Goal: Find specific page/section: Find specific page/section

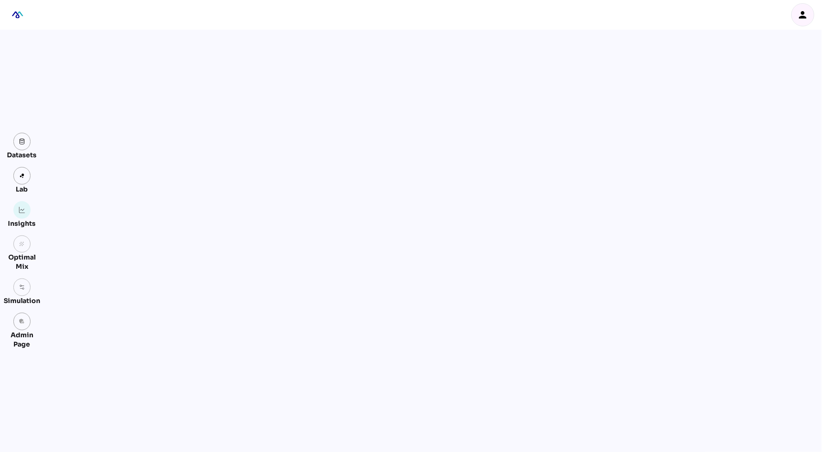
click at [806, 17] on icon "person" at bounding box center [803, 14] width 11 height 11
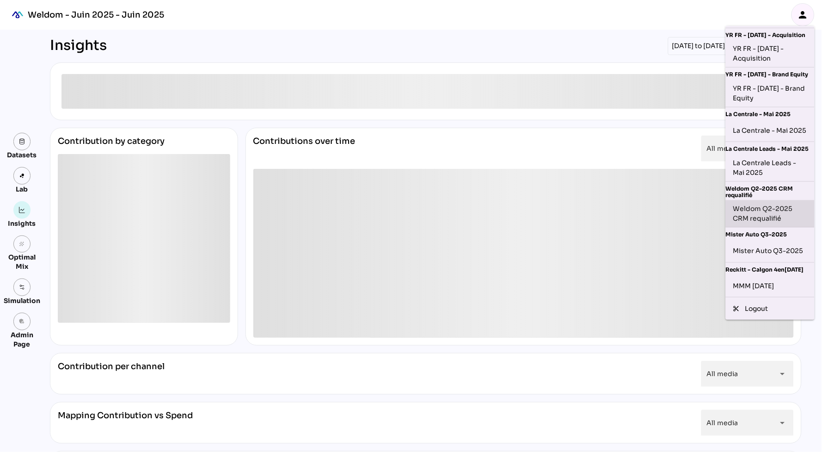
scroll to position [190, 0]
click at [774, 287] on div "MMM [DATE]" at bounding box center [771, 285] width 74 height 15
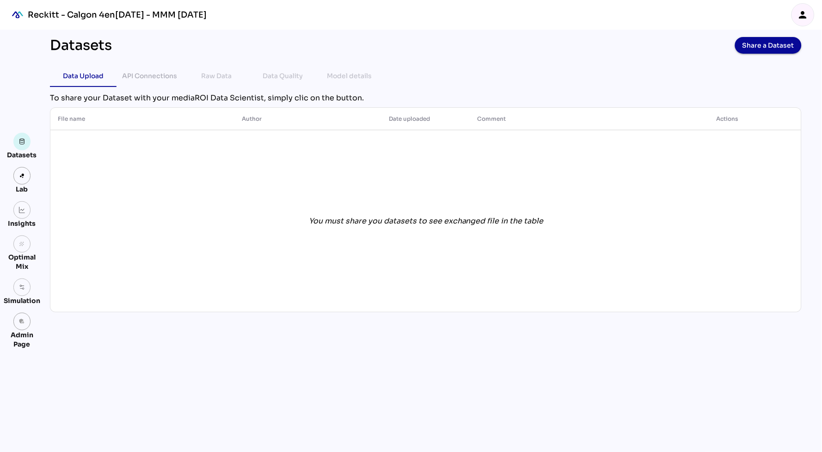
click at [195, 183] on div "You must share you datasets to see exchanged file in the table" at bounding box center [426, 221] width 737 height 178
click at [807, 15] on icon "person" at bounding box center [803, 14] width 11 height 11
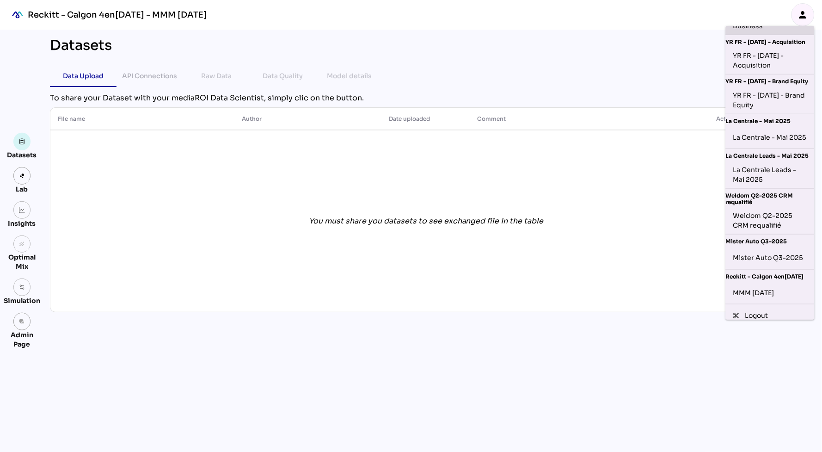
scroll to position [190, 0]
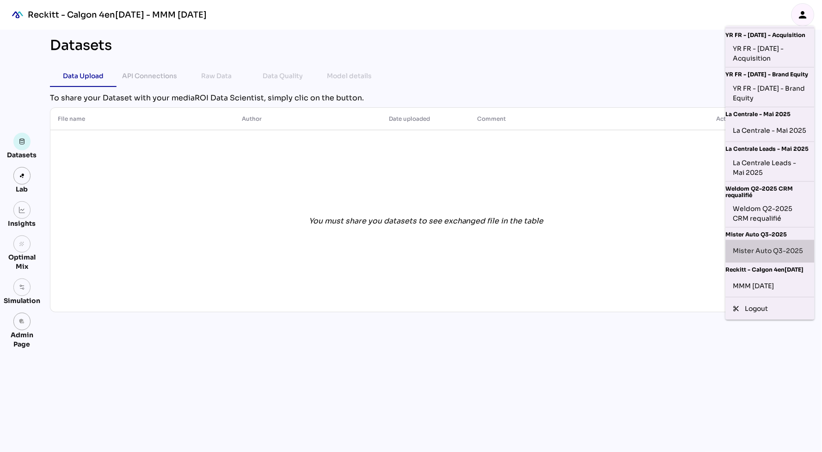
click at [769, 244] on div "Mister Auto Q3-2025" at bounding box center [771, 251] width 74 height 15
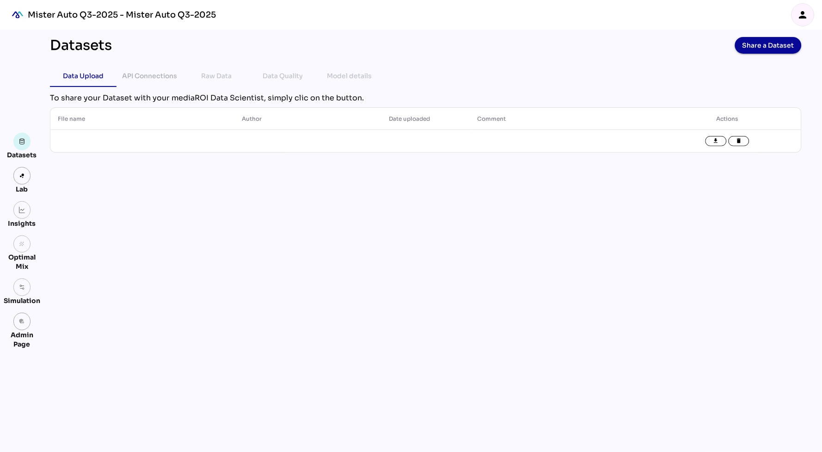
click at [806, 12] on icon "person" at bounding box center [803, 14] width 11 height 11
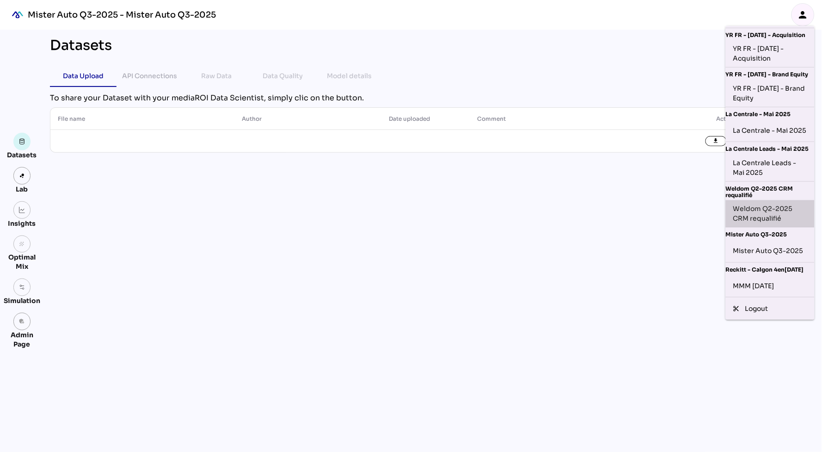
click at [775, 212] on div "Weldom Q2-2025 CRM requalifié" at bounding box center [771, 213] width 74 height 19
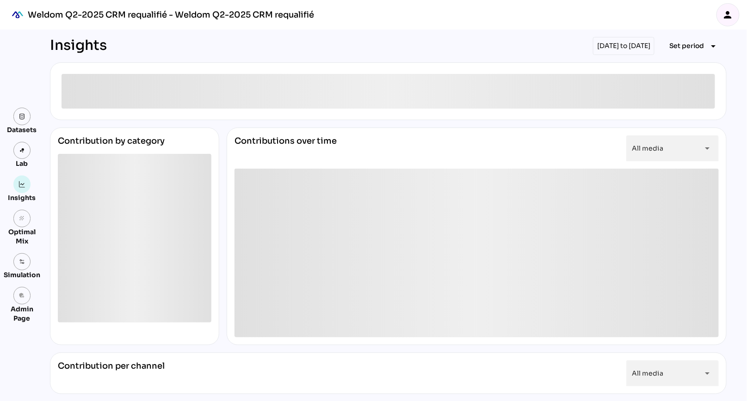
click at [733, 6] on div "person" at bounding box center [728, 15] width 22 height 22
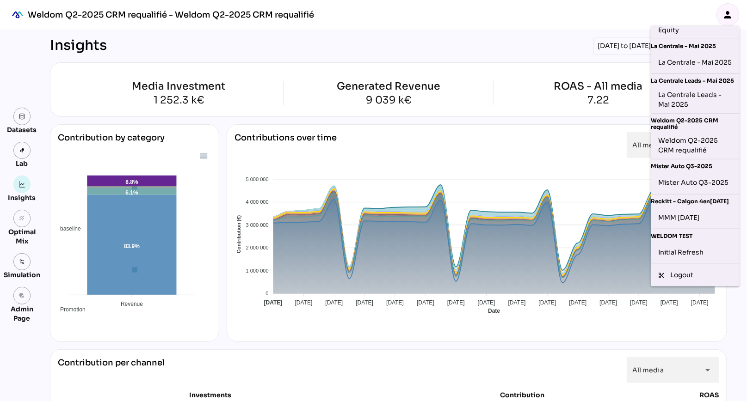
scroll to position [258, 0]
click at [691, 251] on div "Initial Refresh" at bounding box center [695, 253] width 74 height 15
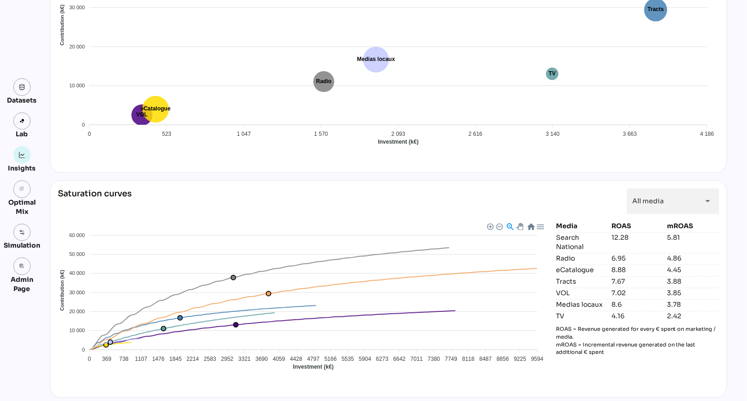
scroll to position [0, 0]
